Goal: Navigation & Orientation: Find specific page/section

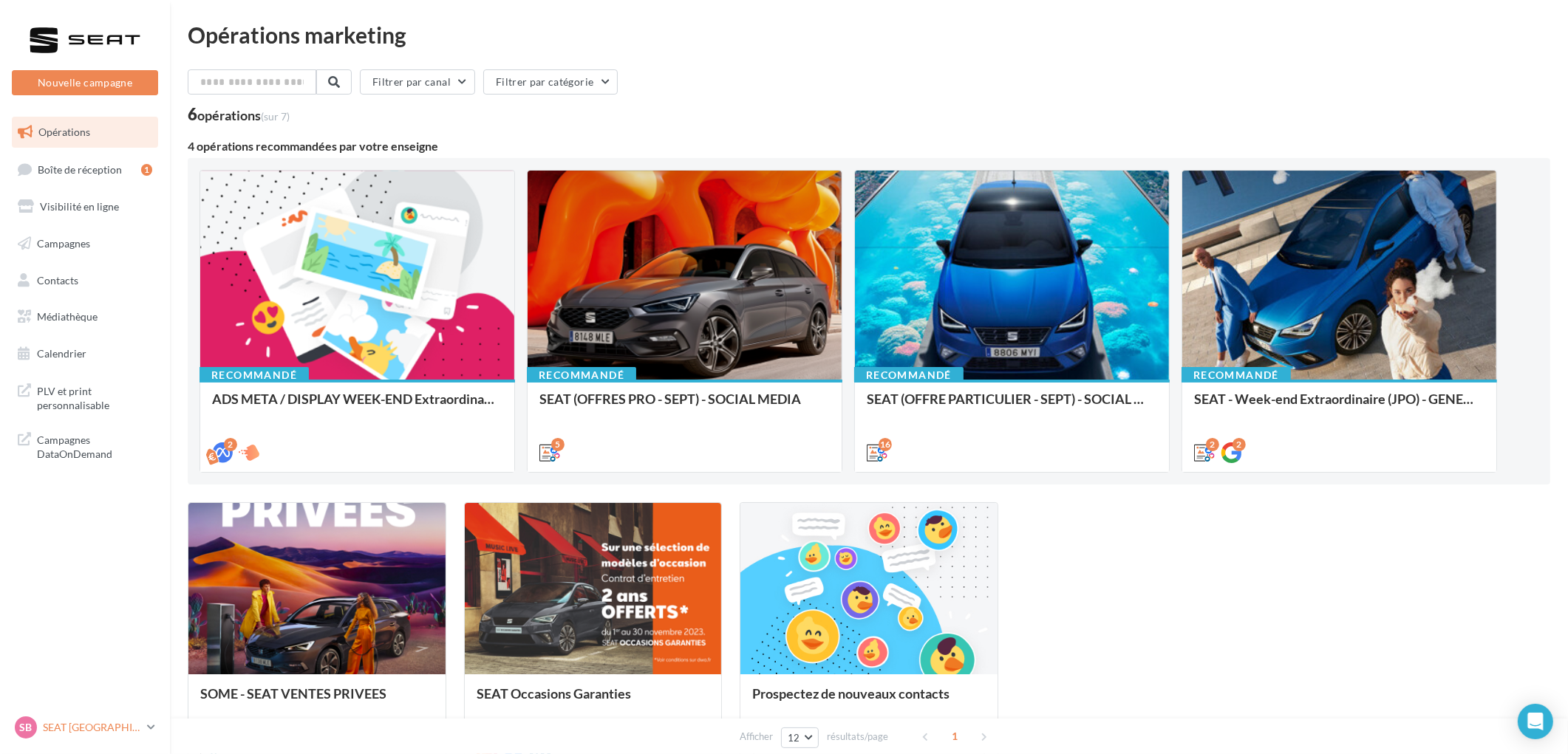
click at [74, 729] on p "SEAT [GEOGRAPHIC_DATA]" at bounding box center [92, 728] width 99 height 15
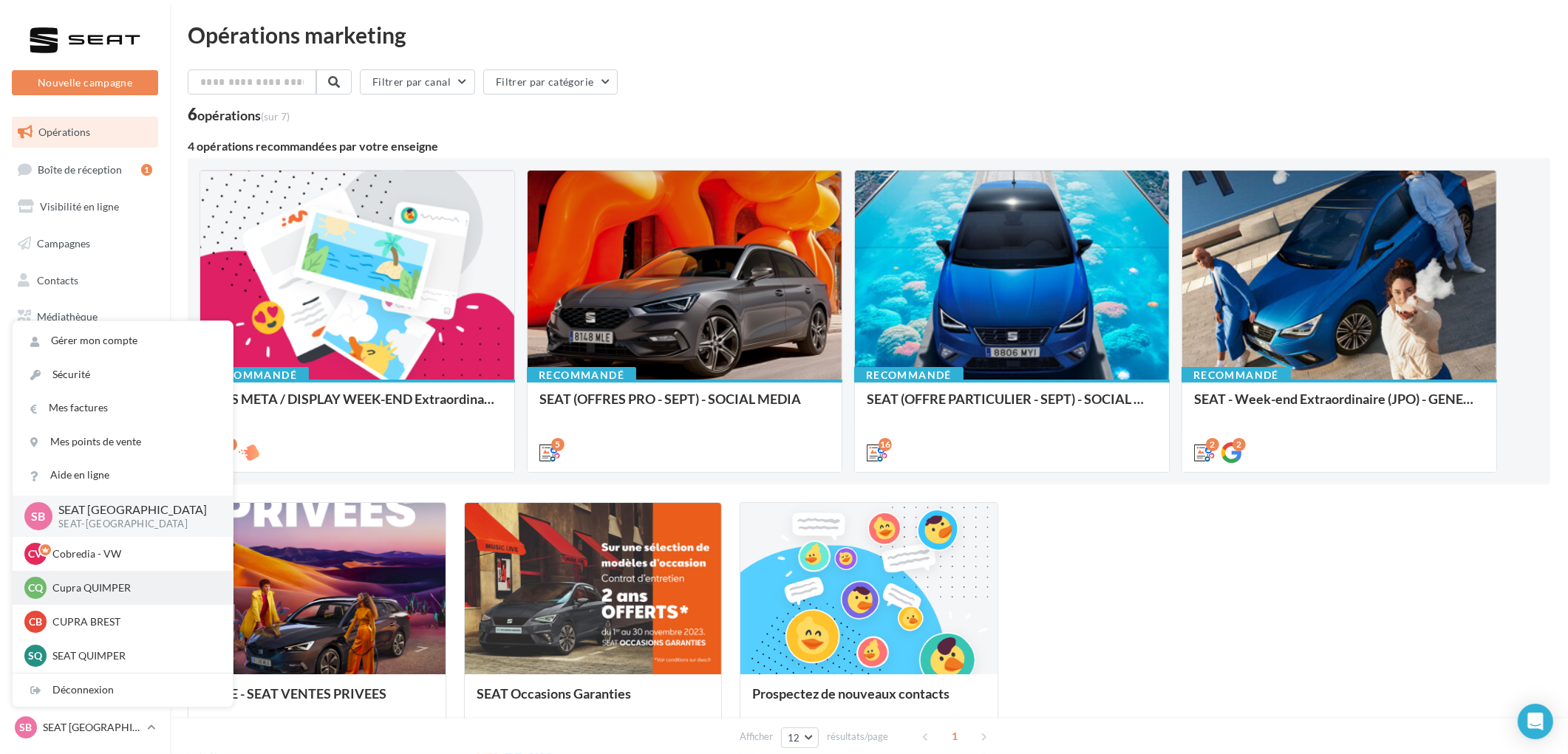
click at [87, 590] on p "Cupra QUIMPER" at bounding box center [134, 588] width 163 height 15
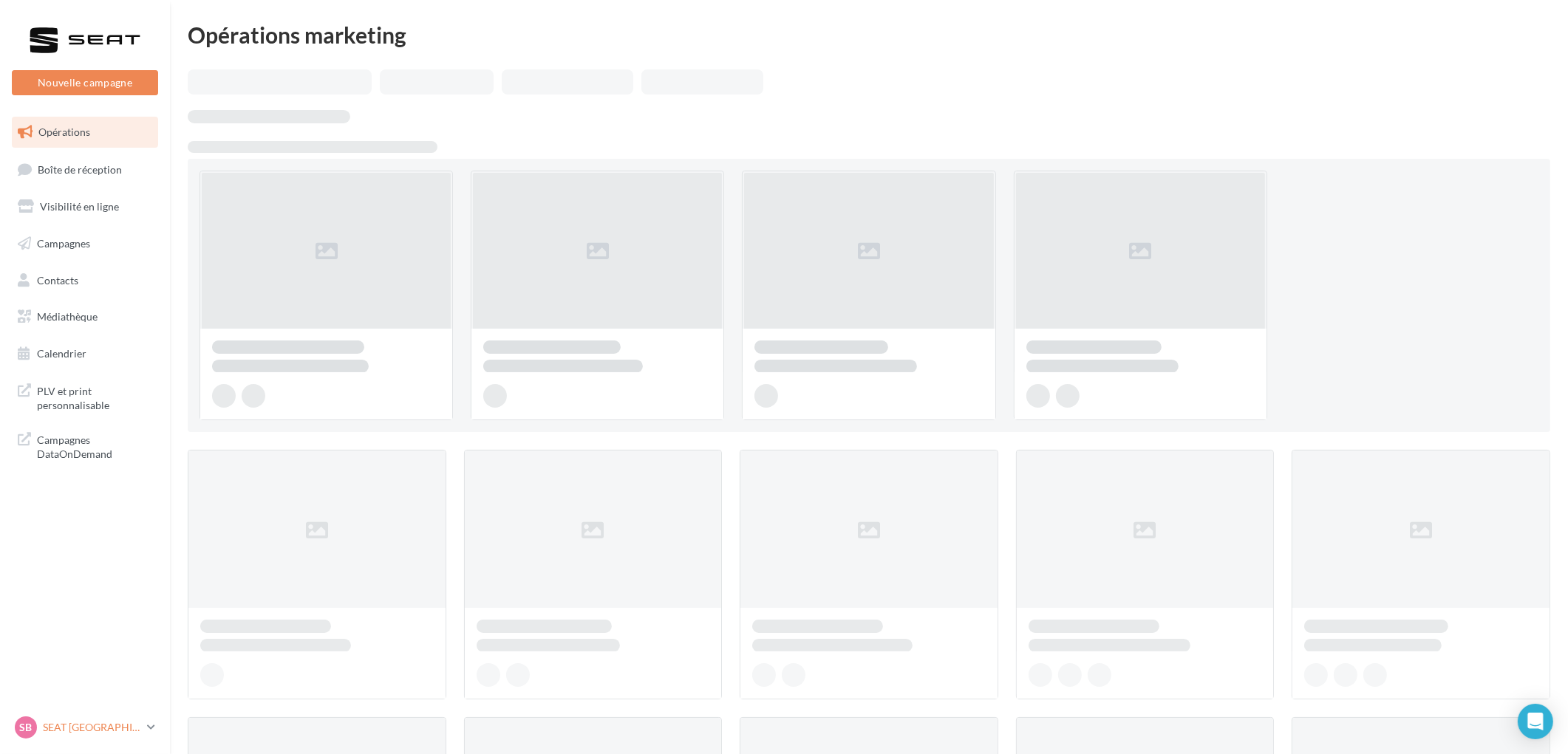
click at [63, 728] on p "SEAT [GEOGRAPHIC_DATA]" at bounding box center [92, 728] width 99 height 15
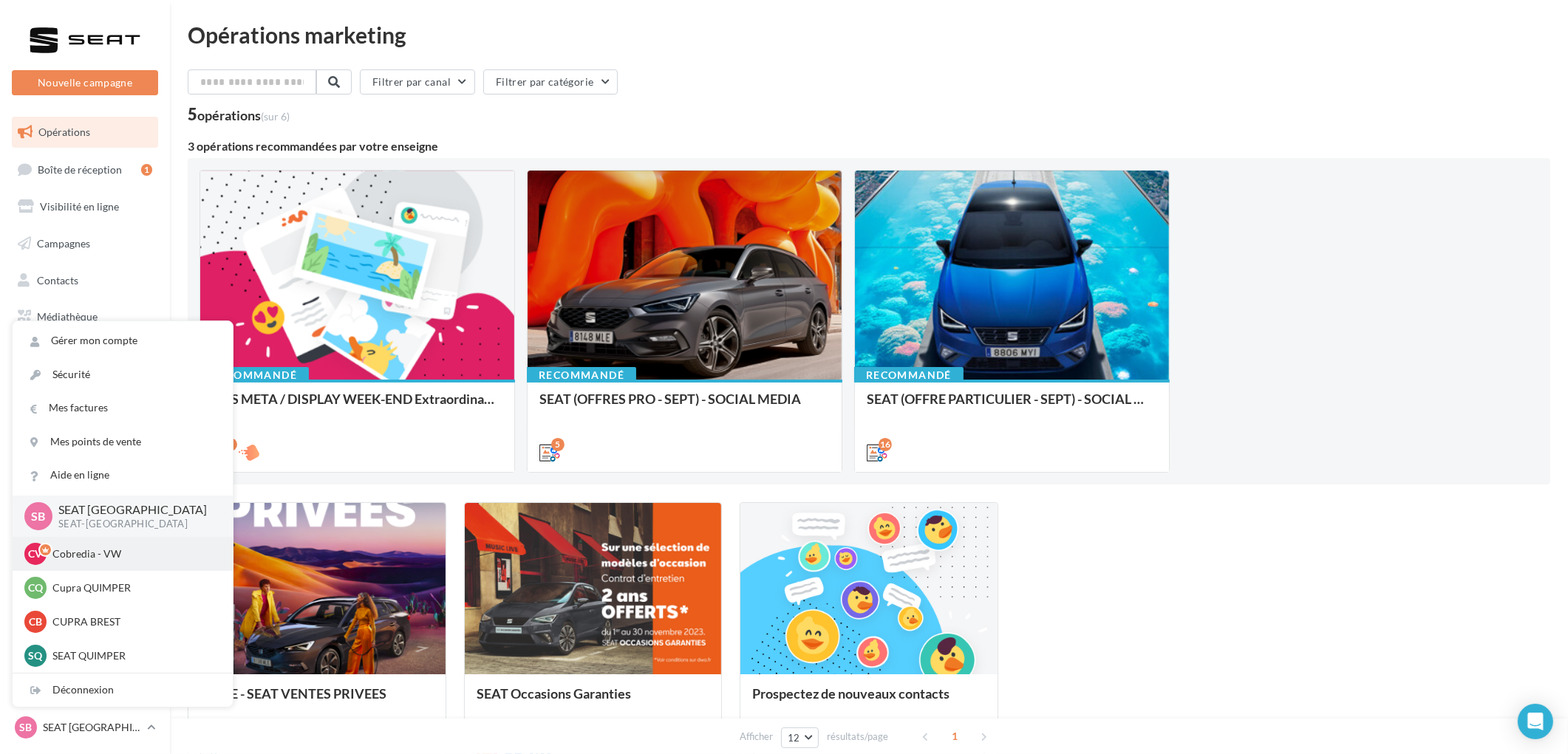
click at [69, 553] on p "Cobredia - VW" at bounding box center [134, 554] width 163 height 15
